Goal: Navigation & Orientation: Find specific page/section

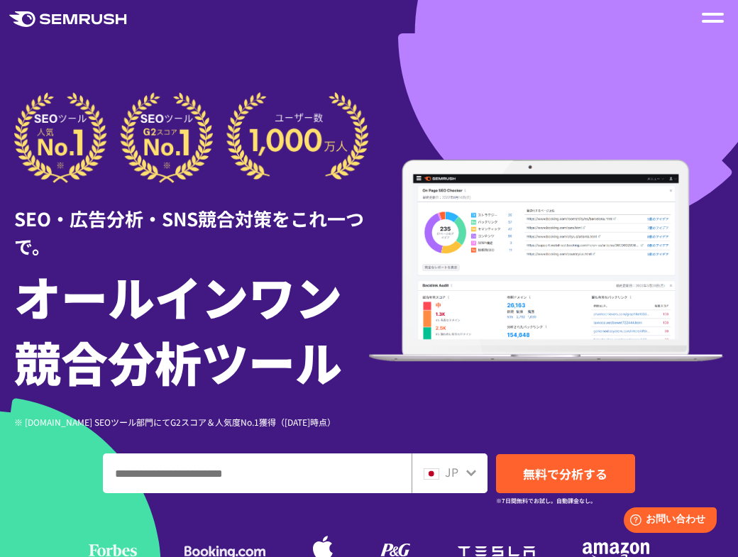
click at [709, 21] on span at bounding box center [712, 21] width 22 height 3
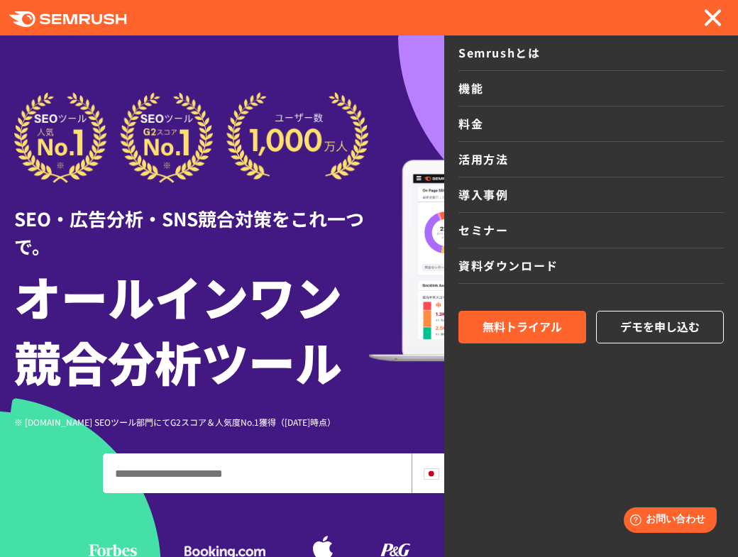
click at [516, 94] on link "機能" at bounding box center [590, 88] width 265 height 35
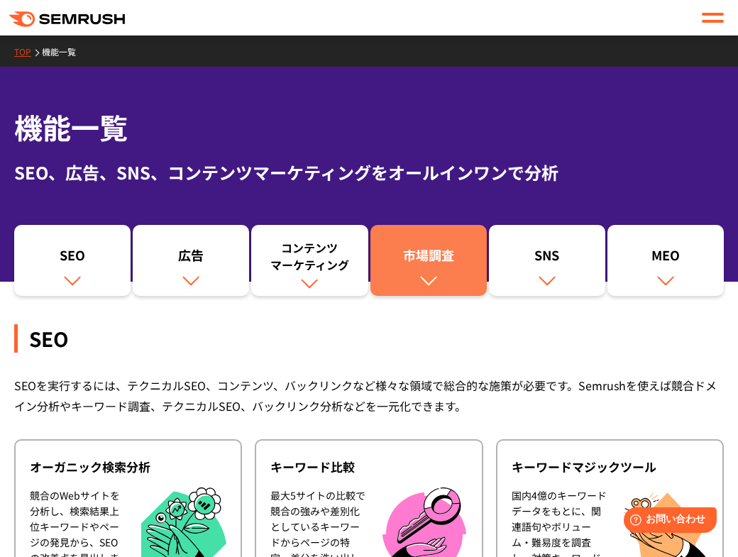
click at [408, 248] on div "市場調査" at bounding box center [428, 258] width 102 height 24
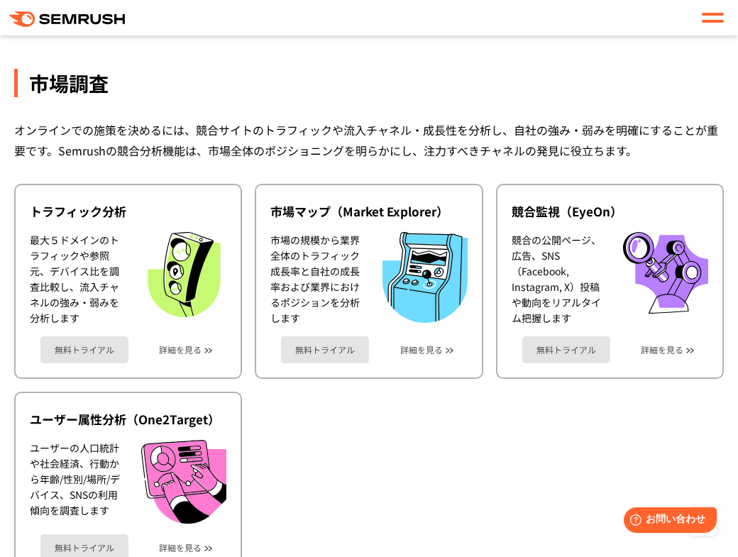
scroll to position [2430, 0]
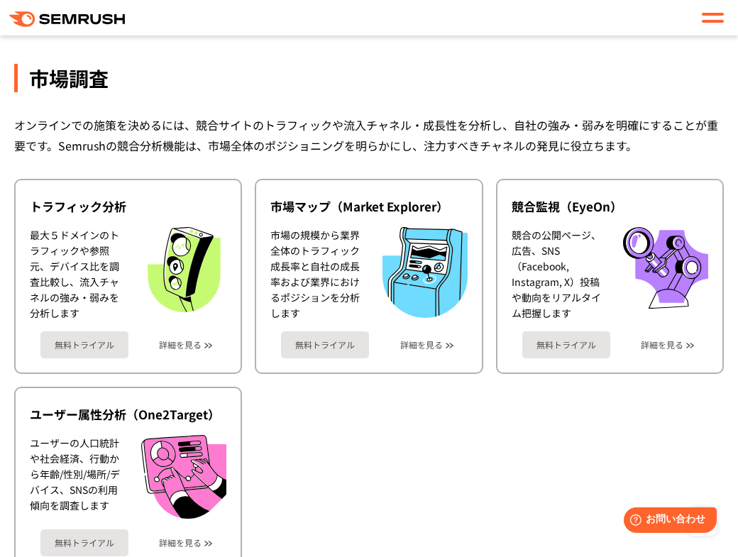
click at [62, 13] on icon ".cls {fill: #FF642D;}" at bounding box center [68, 19] width 118 height 16
